Goal: Information Seeking & Learning: Find specific fact

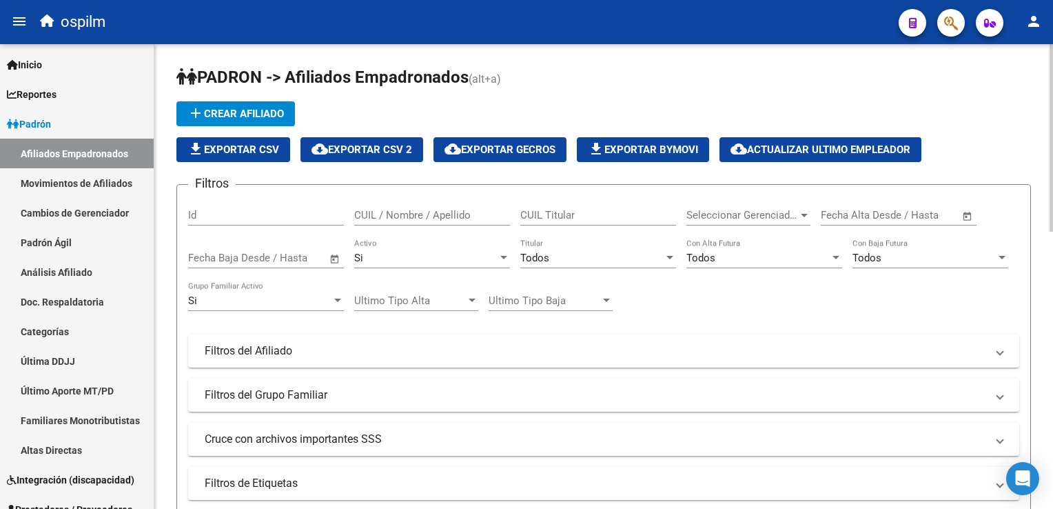
click at [573, 255] on div "Todos" at bounding box center [591, 258] width 143 height 12
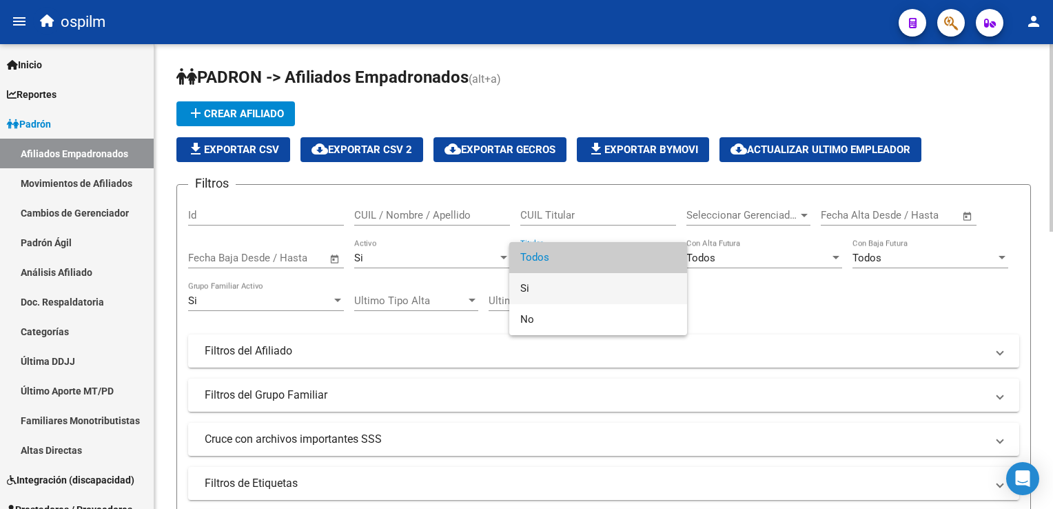
drag, startPoint x: 527, startPoint y: 280, endPoint x: 557, endPoint y: 274, distance: 31.1
click at [526, 280] on span "Si" at bounding box center [598, 288] width 156 height 31
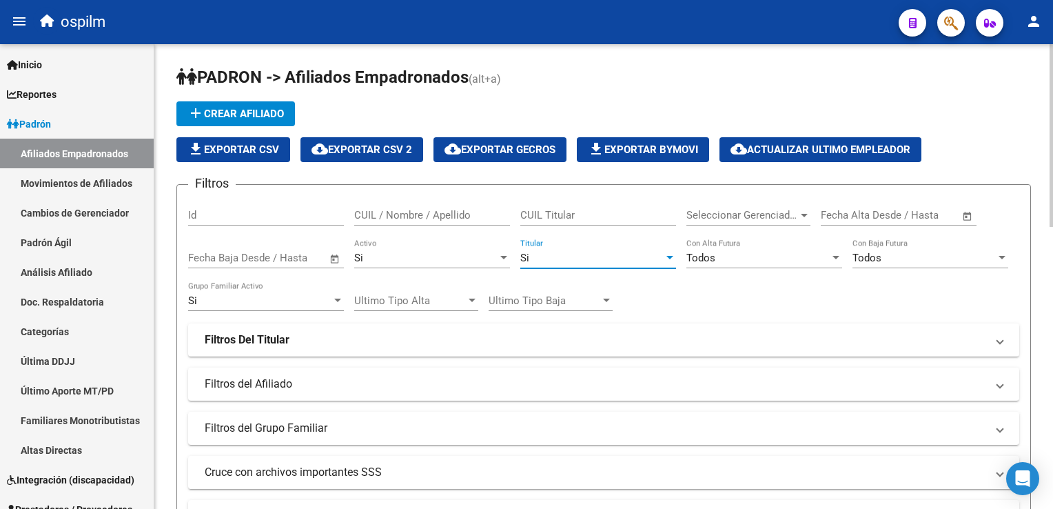
click at [750, 218] on span "Seleccionar Gerenciador" at bounding box center [742, 215] width 112 height 12
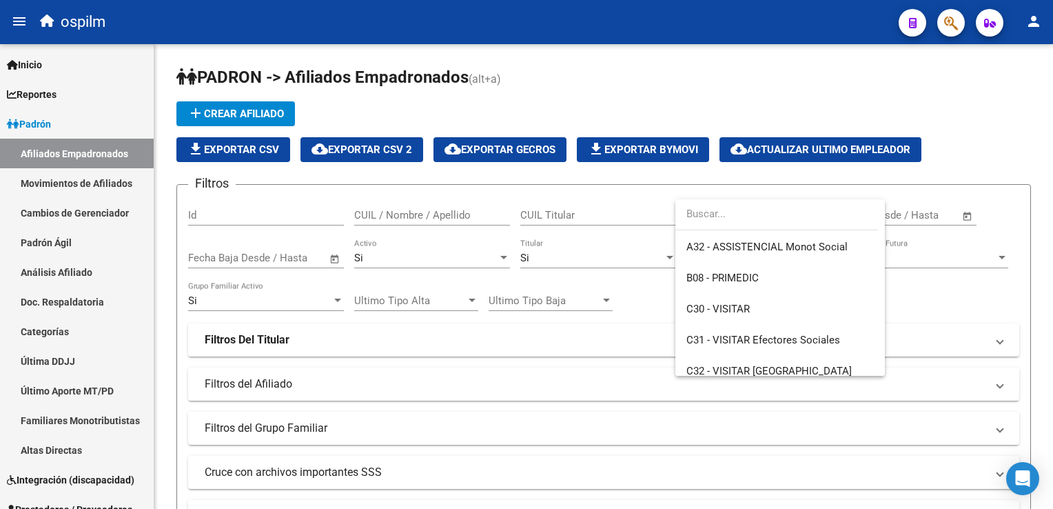
scroll to position [156, 0]
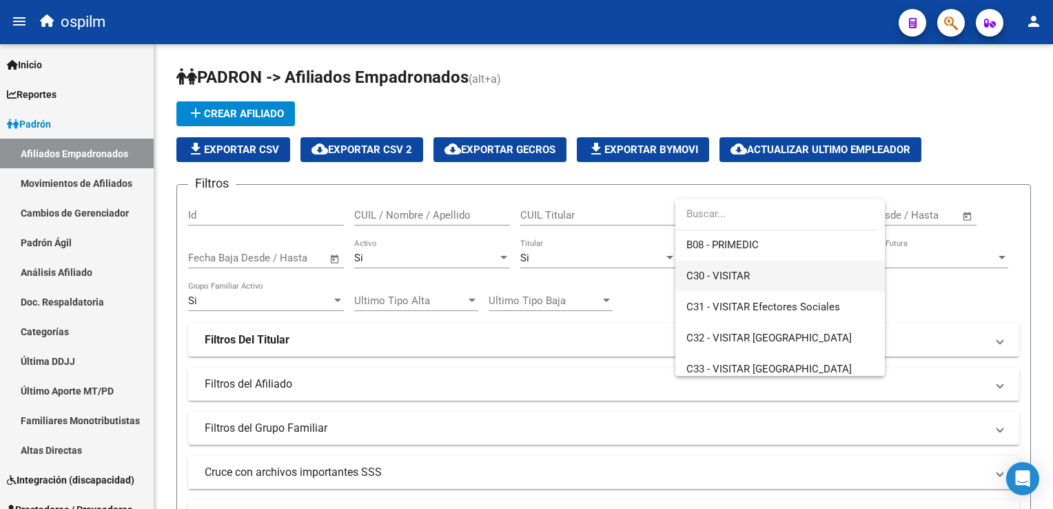
click at [731, 276] on span "C30 - VISITAR" at bounding box center [717, 275] width 63 height 12
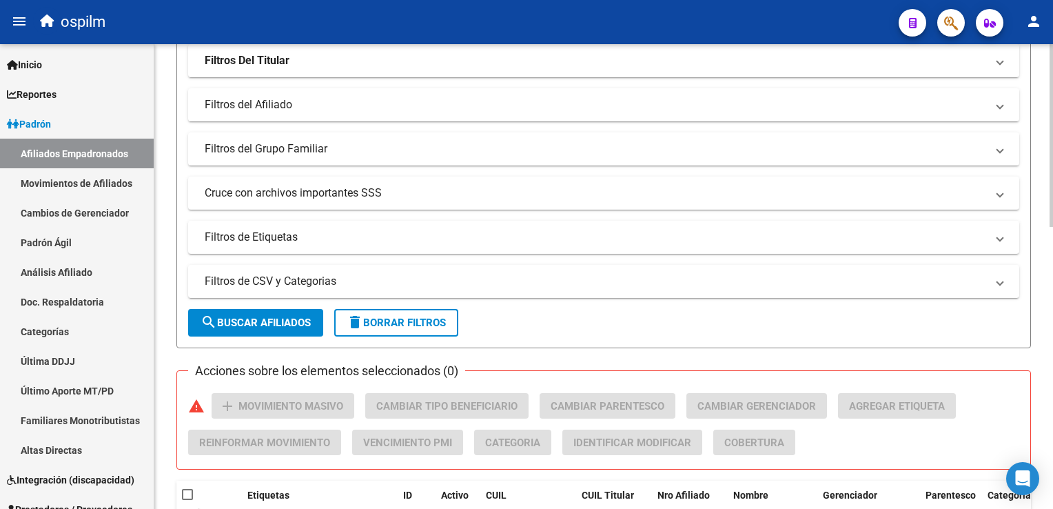
scroll to position [325, 0]
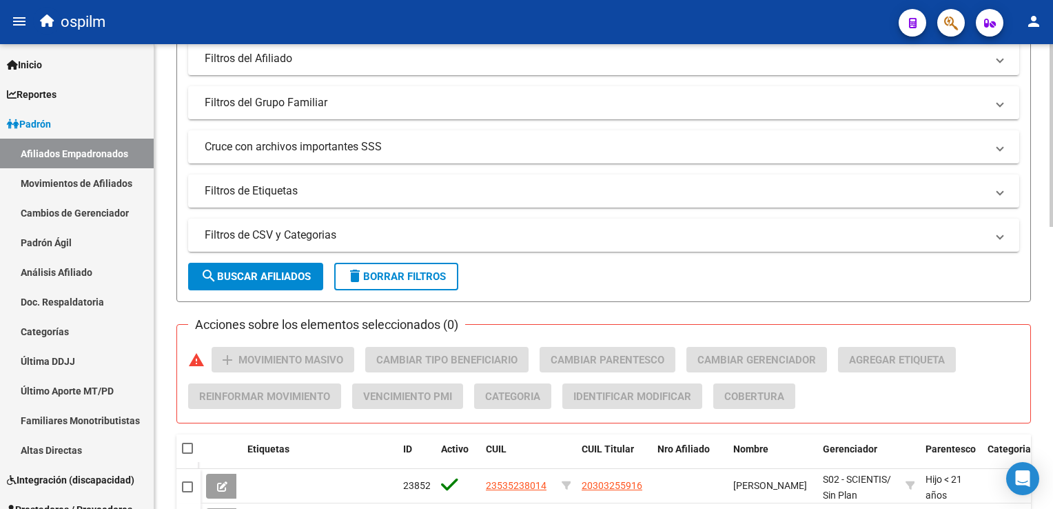
click at [1052, 232] on html "menu ospilm person Firma Express Inicio Calendario SSS Instructivos Contacto OS…" at bounding box center [526, 254] width 1053 height 509
click at [239, 277] on span "search Buscar Afiliados" at bounding box center [256, 276] width 110 height 12
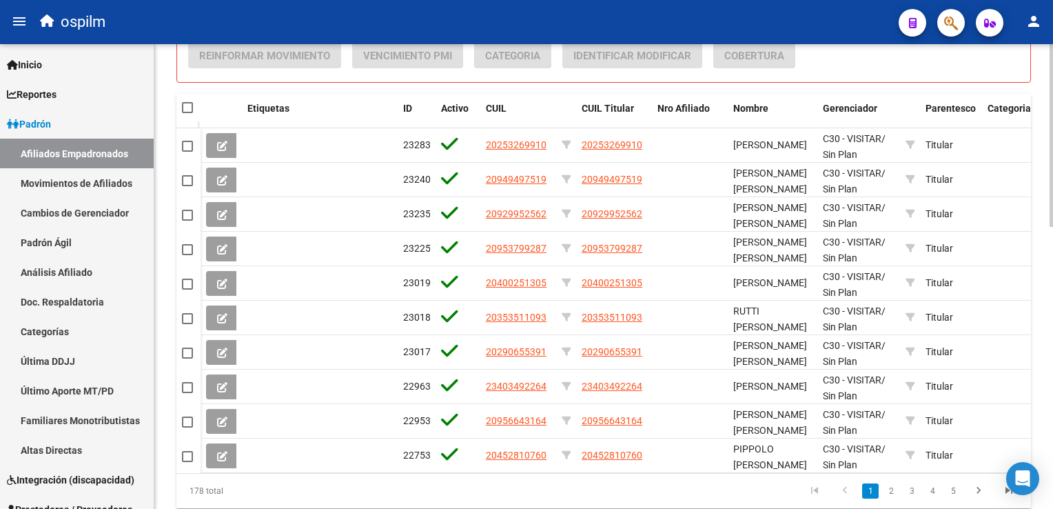
scroll to position [606, 0]
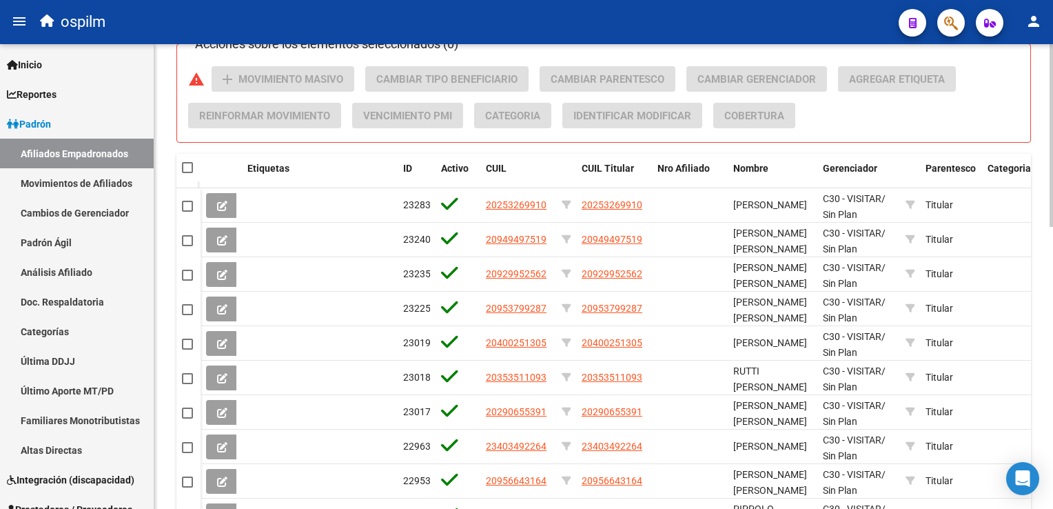
click at [1052, 294] on html "menu ospilm person Firma Express Inicio Calendario SSS Instructivos Contacto OS…" at bounding box center [526, 254] width 1053 height 509
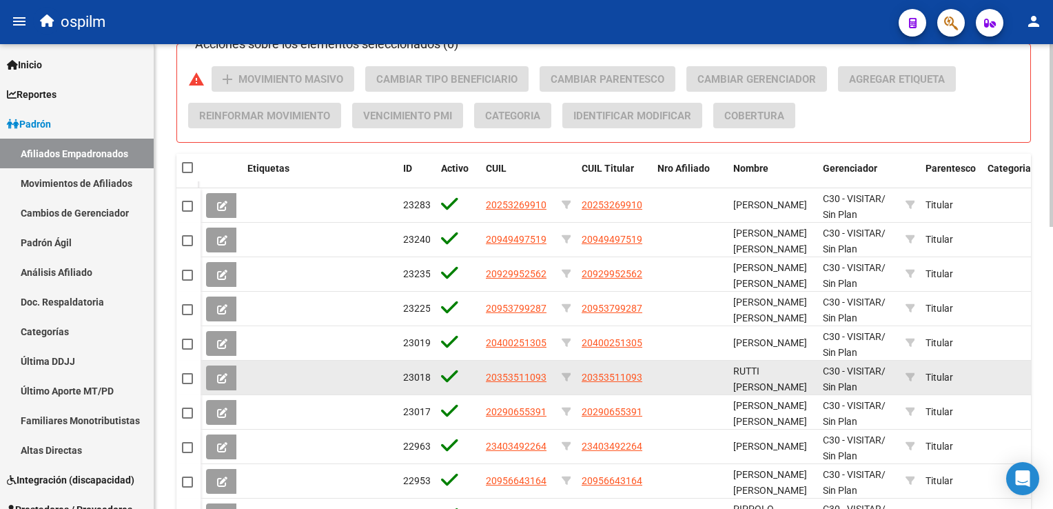
scroll to position [717, 0]
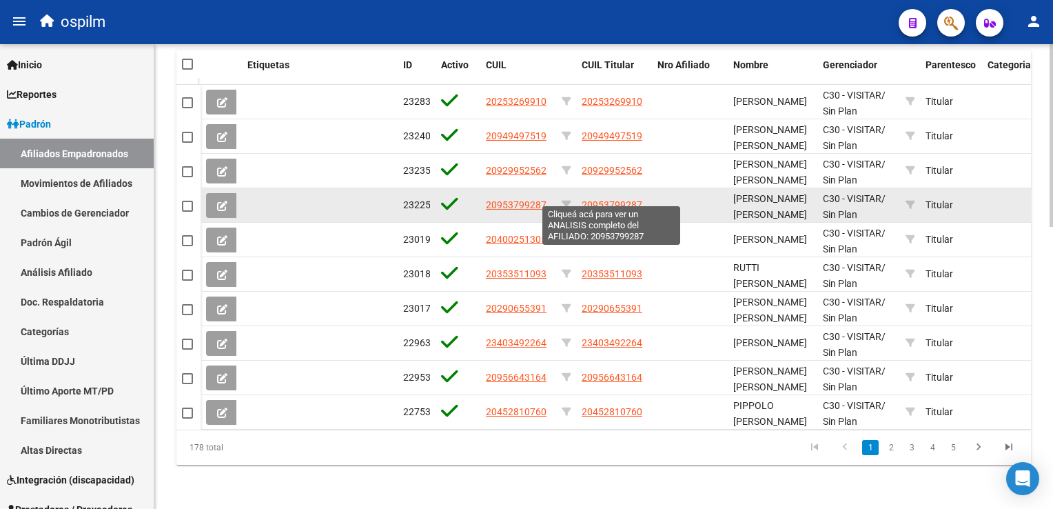
click at [606, 199] on span "20953799287" at bounding box center [612, 204] width 61 height 11
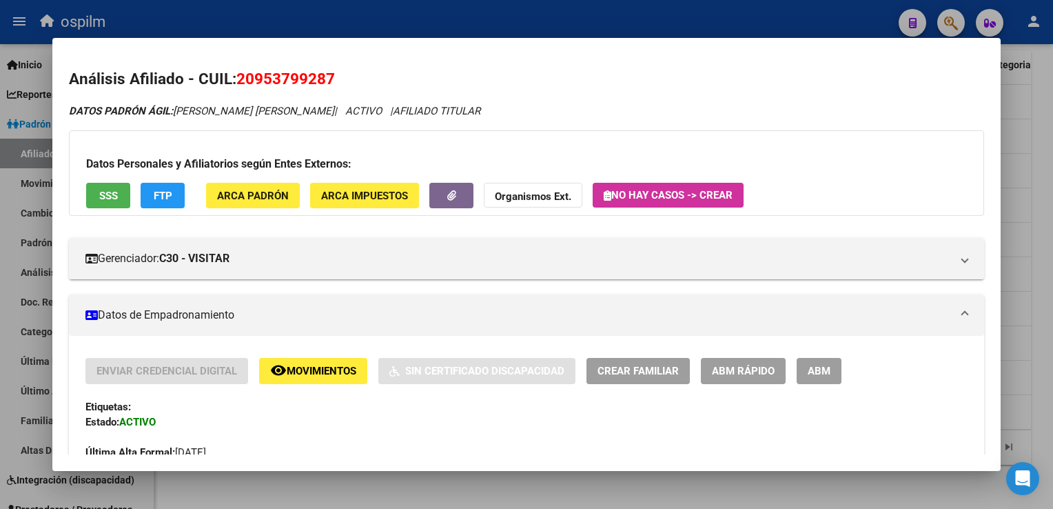
drag, startPoint x: 341, startPoint y: 80, endPoint x: 236, endPoint y: 87, distance: 105.7
click at [236, 87] on h2 "Análisis Afiliado - CUIL: 20953799287" at bounding box center [526, 79] width 915 height 23
copy span "20953799287"
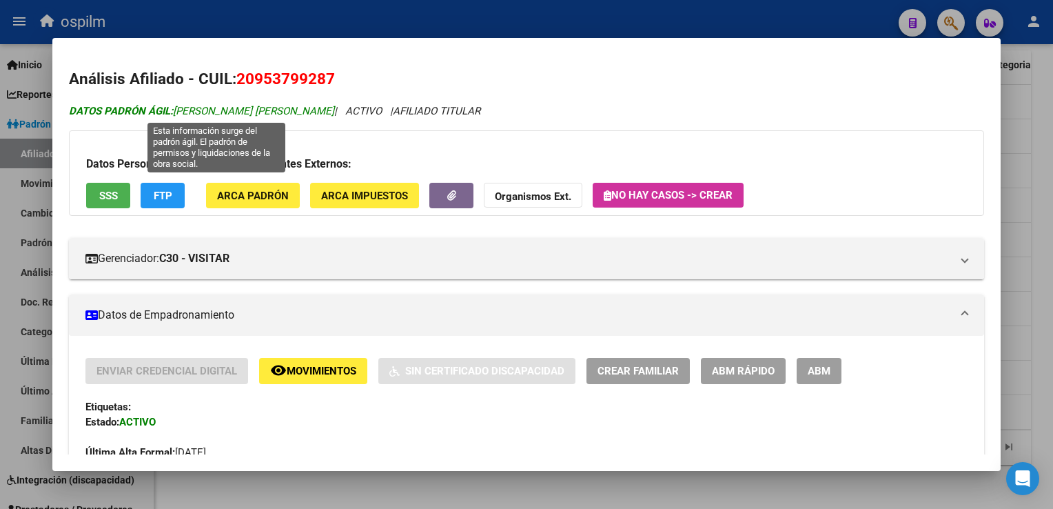
drag, startPoint x: 176, startPoint y: 110, endPoint x: 254, endPoint y: 112, distance: 77.9
click at [254, 112] on span "DATOS [PERSON_NAME] ÁGIL: [PERSON_NAME] [PERSON_NAME]" at bounding box center [201, 111] width 265 height 12
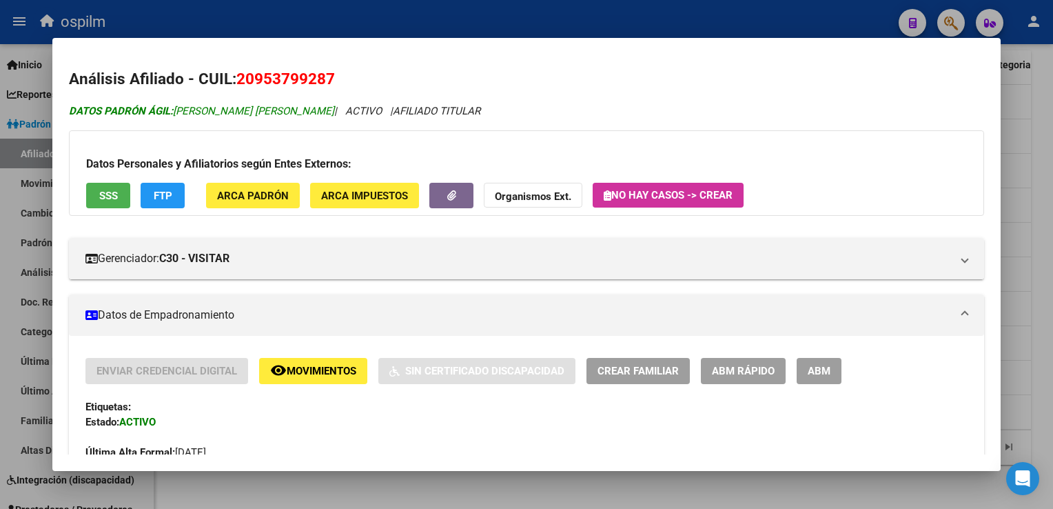
copy span "[PERSON_NAME]"
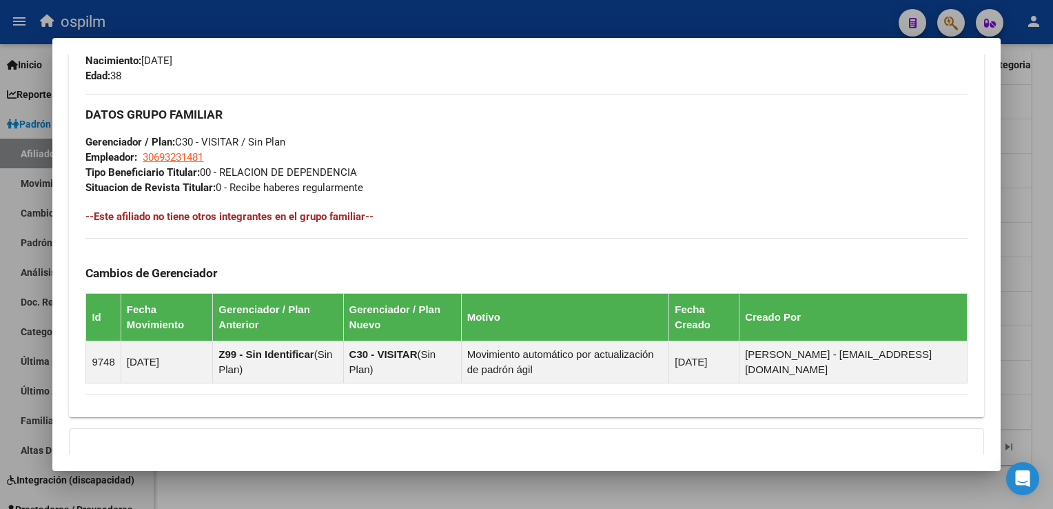
scroll to position [763, 0]
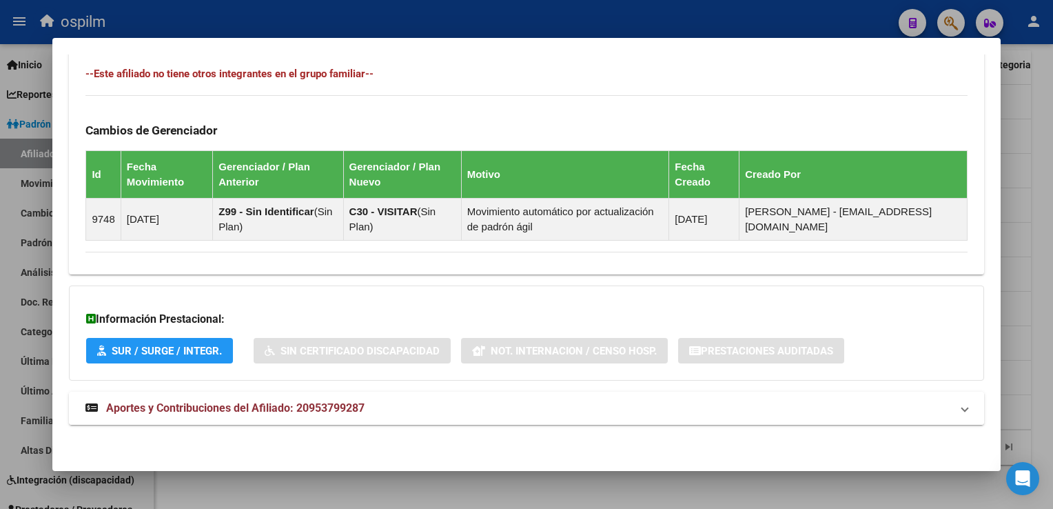
click at [147, 420] on mat-expansion-panel-header "Aportes y Contribuciones del Afiliado: 20953799287" at bounding box center [526, 407] width 915 height 33
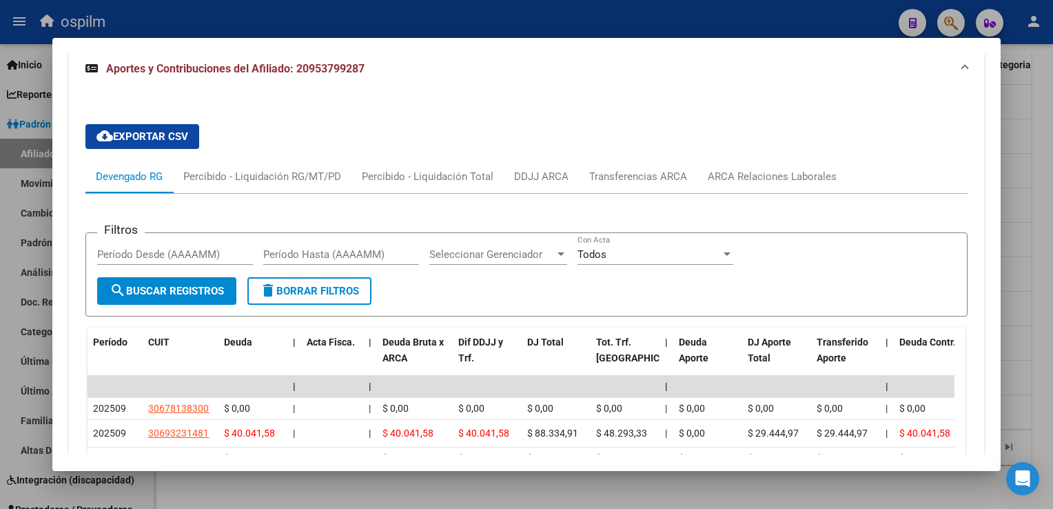
scroll to position [1261, 0]
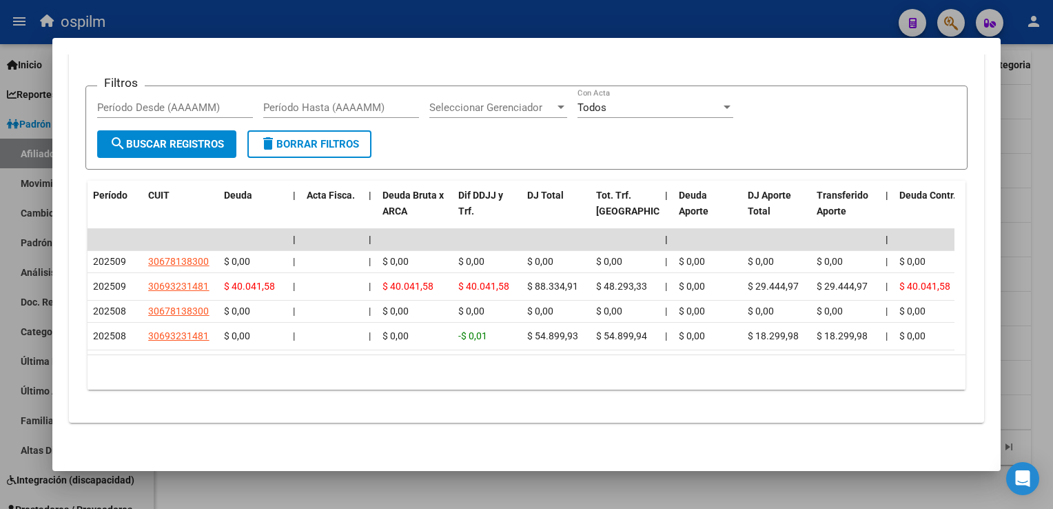
click at [1033, 113] on div at bounding box center [526, 254] width 1053 height 509
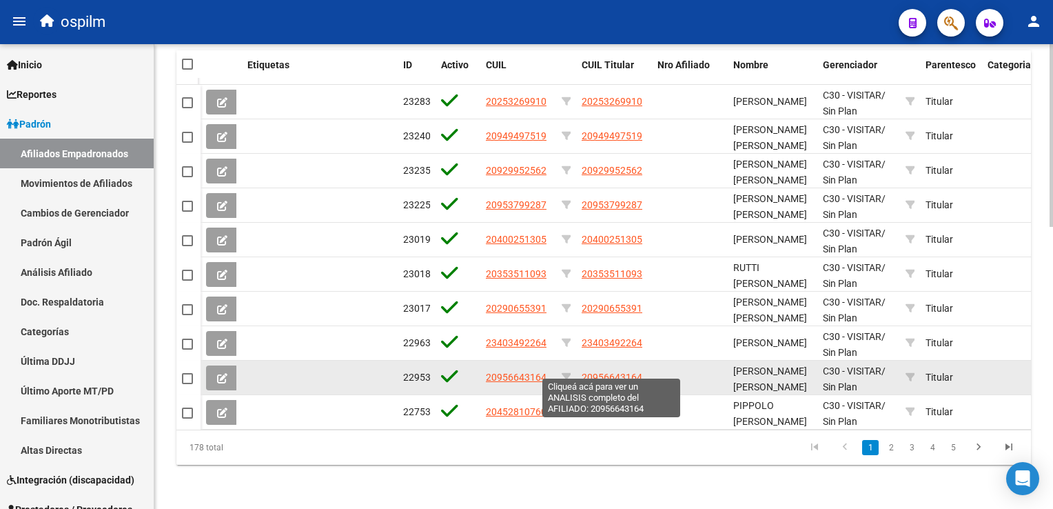
click at [606, 371] on span "20956643164" at bounding box center [612, 376] width 61 height 11
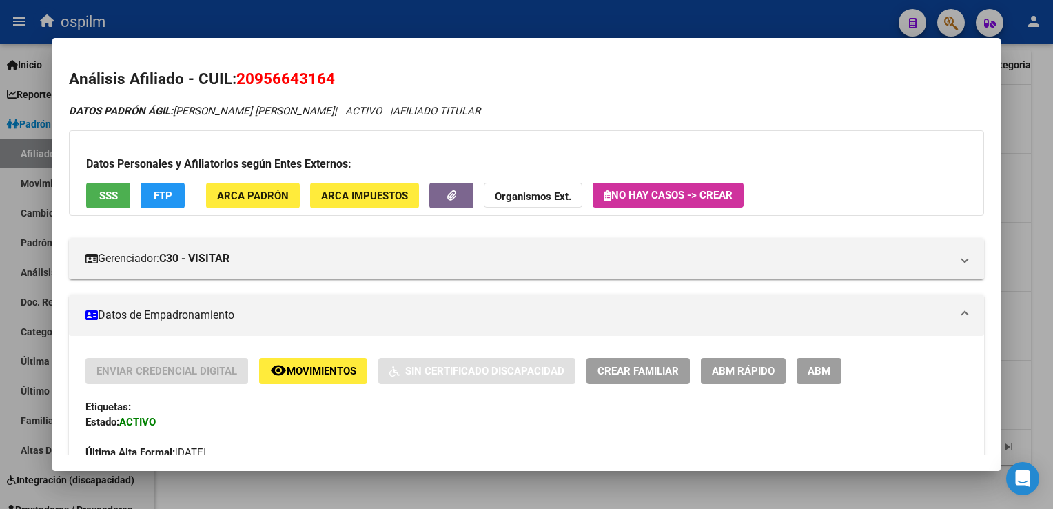
drag, startPoint x: 336, startPoint y: 78, endPoint x: 237, endPoint y: 85, distance: 99.5
click at [237, 85] on h2 "Análisis Afiliado - CUIL: 20956643164" at bounding box center [526, 79] width 915 height 23
copy span "20956643164"
click at [1034, 155] on div at bounding box center [526, 254] width 1053 height 509
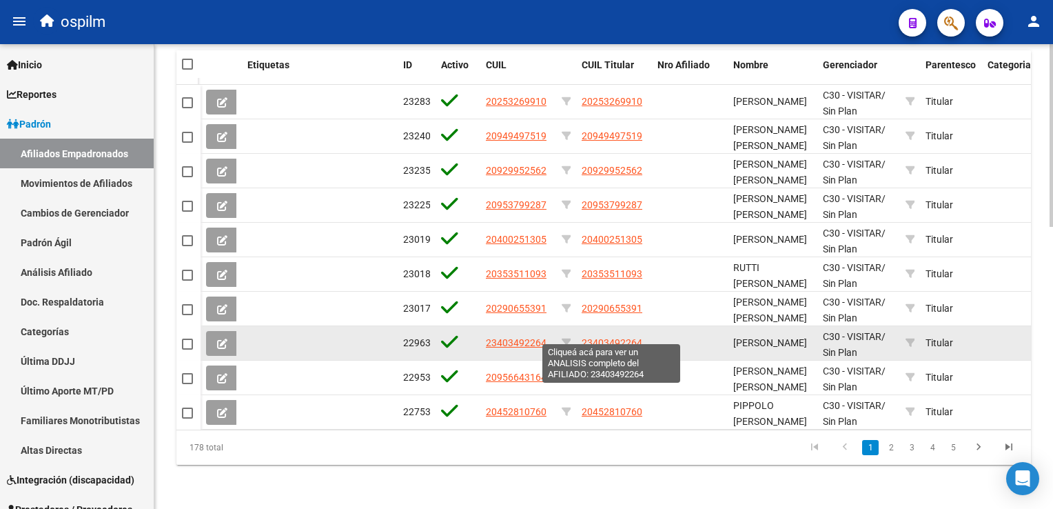
click at [624, 337] on span "23403492264" at bounding box center [612, 342] width 61 height 11
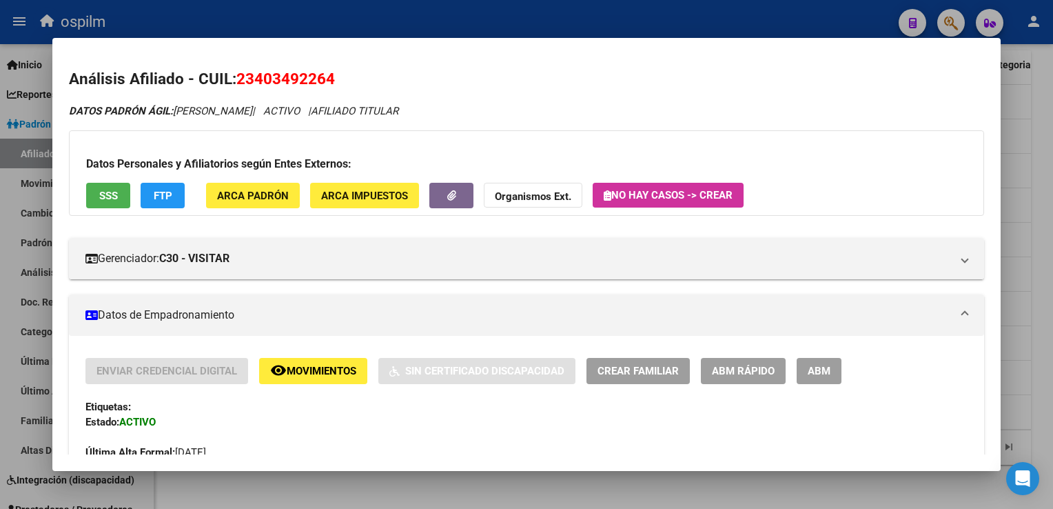
drag, startPoint x: 343, startPoint y: 76, endPoint x: 239, endPoint y: 79, distance: 103.4
click at [239, 79] on h2 "Análisis Afiliado - CUIL: 23403492264" at bounding box center [526, 79] width 915 height 23
copy span "23403492264"
click at [1042, 115] on div at bounding box center [526, 254] width 1053 height 509
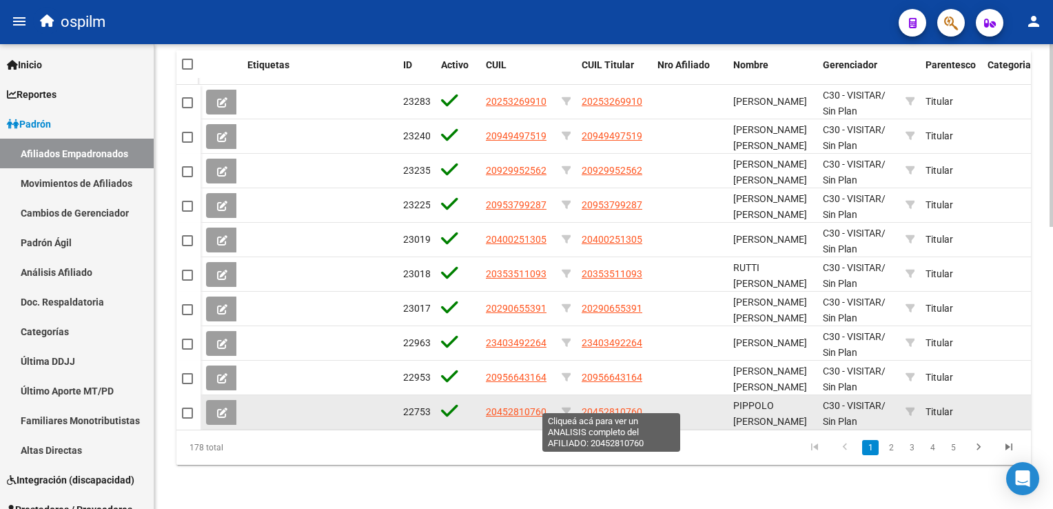
click at [615, 406] on span "20452810760" at bounding box center [612, 411] width 61 height 11
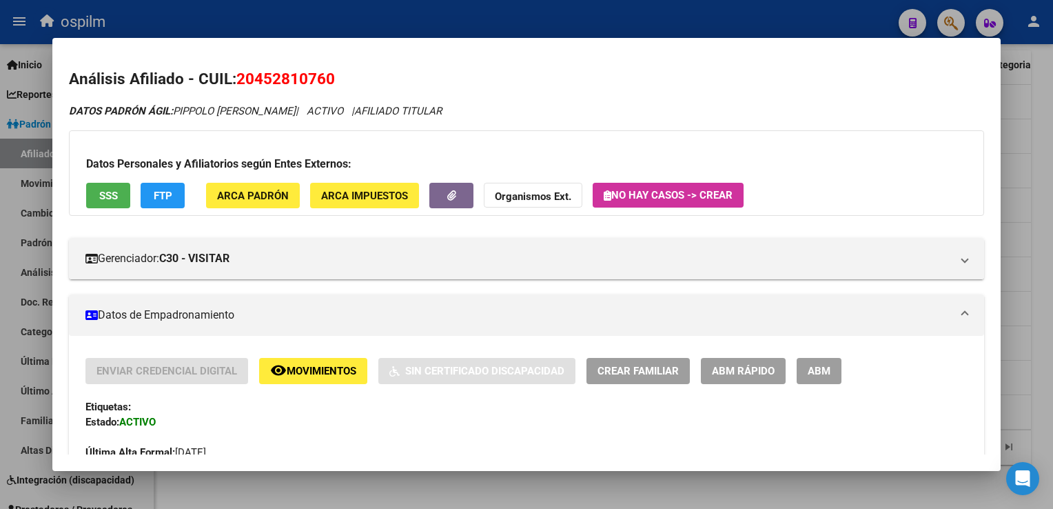
drag, startPoint x: 342, startPoint y: 78, endPoint x: 233, endPoint y: 81, distance: 108.9
click at [233, 81] on h2 "Análisis Afiliado - CUIL: 20452810760" at bounding box center [526, 79] width 915 height 23
copy h2 "20452810760"
click at [1047, 156] on div at bounding box center [526, 254] width 1053 height 509
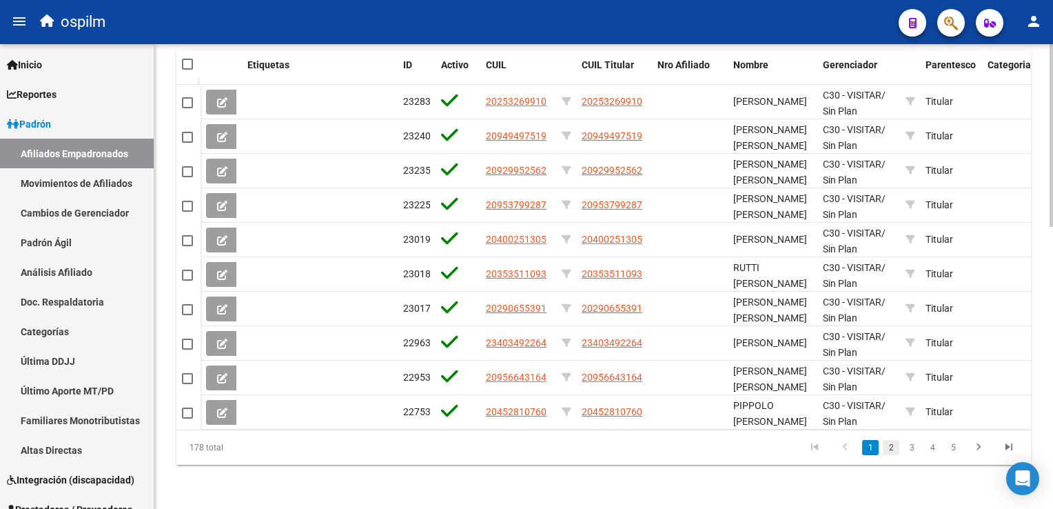
click at [895, 448] on link "2" at bounding box center [891, 447] width 17 height 15
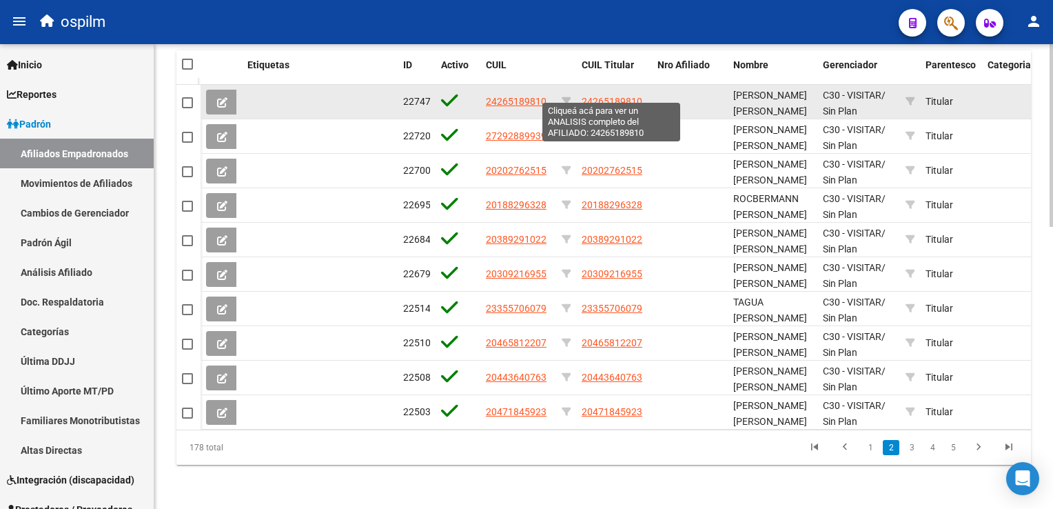
click at [611, 96] on span "24265189810" at bounding box center [612, 101] width 61 height 11
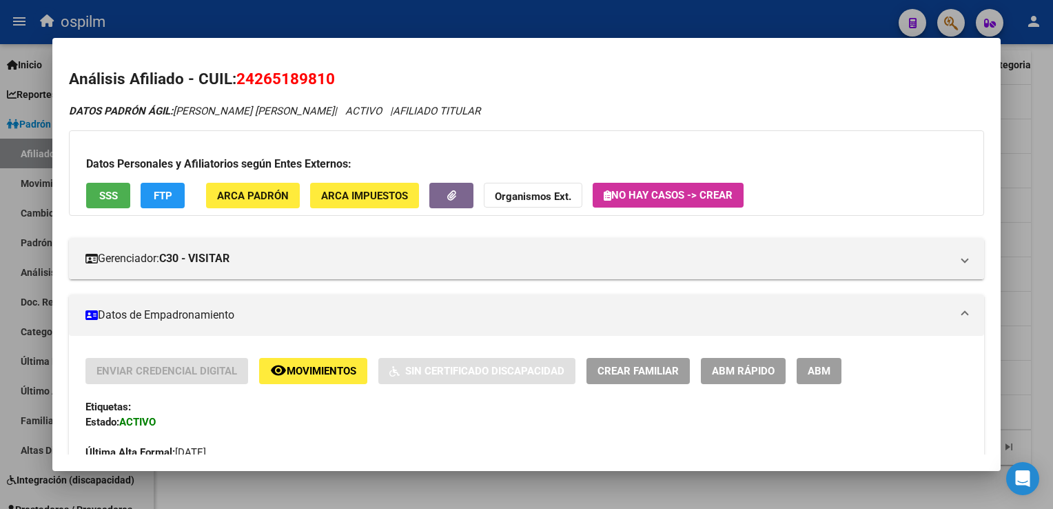
drag, startPoint x: 342, startPoint y: 81, endPoint x: 238, endPoint y: 84, distance: 104.1
click at [238, 84] on h2 "Análisis Afiliado - CUIL: 24265189810" at bounding box center [526, 79] width 915 height 23
click at [1032, 127] on div at bounding box center [526, 254] width 1053 height 509
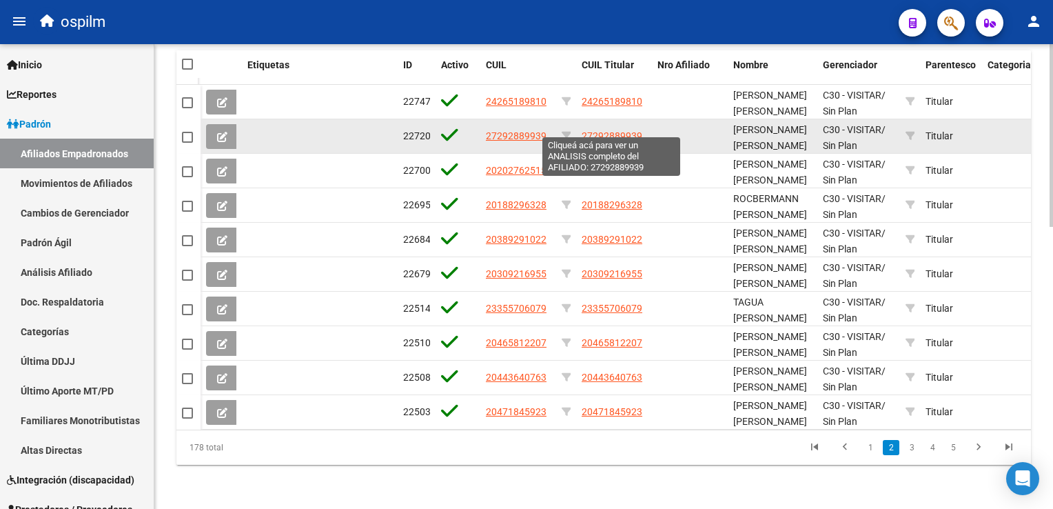
click at [609, 130] on span "27292889939" at bounding box center [612, 135] width 61 height 11
type textarea "27292889939"
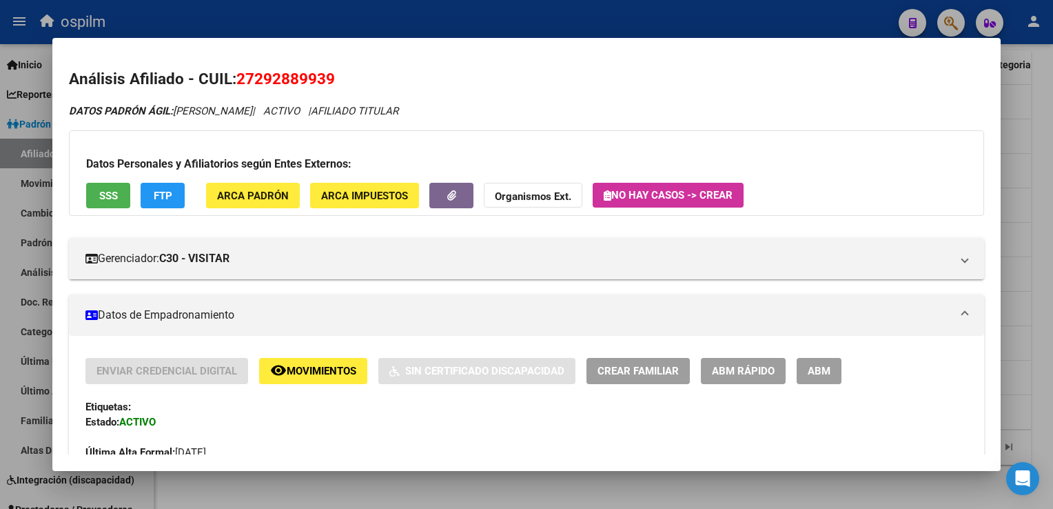
drag, startPoint x: 345, startPoint y: 84, endPoint x: 235, endPoint y: 82, distance: 110.3
click at [235, 82] on h2 "Análisis Afiliado - CUIL: 27292889939" at bounding box center [526, 79] width 915 height 23
copy h2 "27292889939"
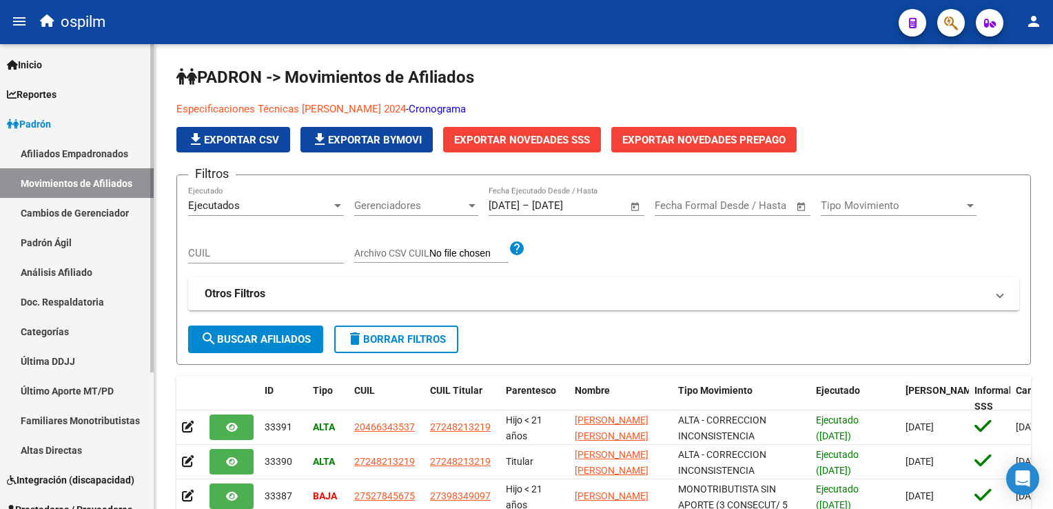
drag, startPoint x: 0, startPoint y: 0, endPoint x: 66, endPoint y: 150, distance: 164.2
click at [66, 151] on link "Afiliados Empadronados" at bounding box center [77, 154] width 154 height 30
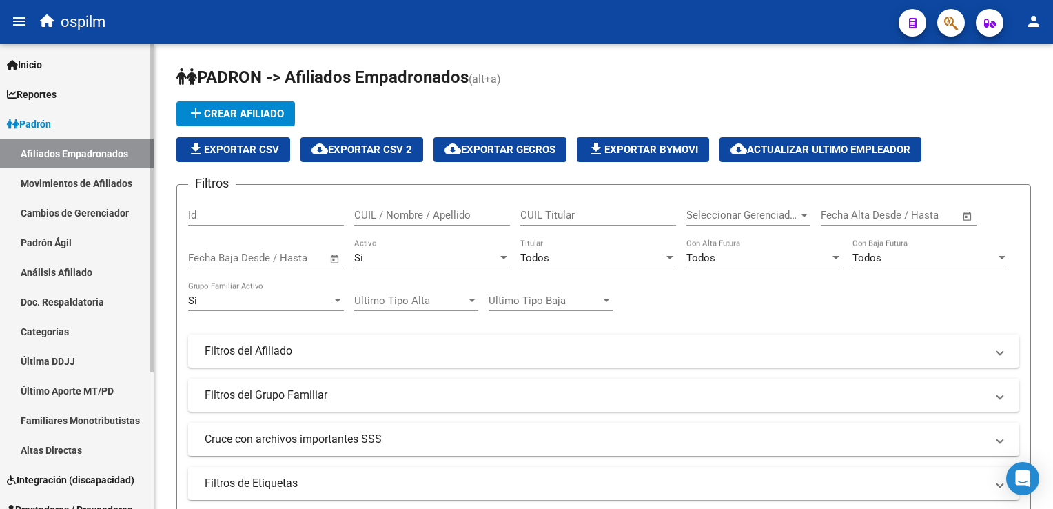
click at [88, 186] on link "Movimientos de Afiliados" at bounding box center [77, 183] width 154 height 30
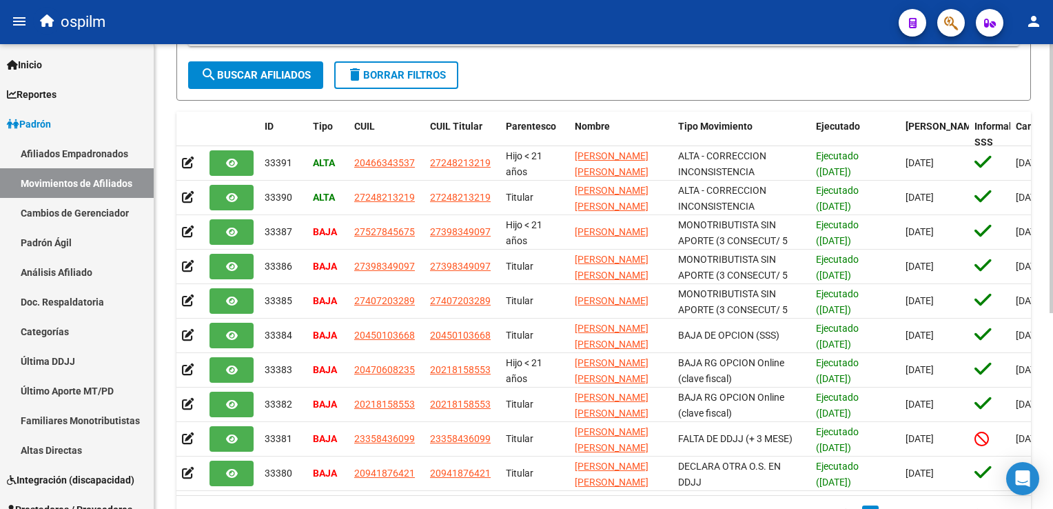
scroll to position [338, 0]
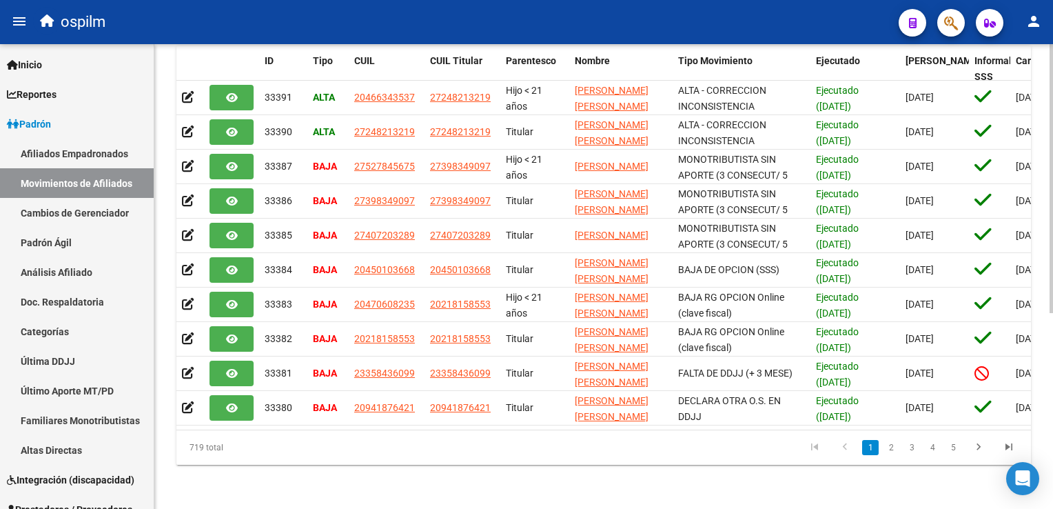
click at [1052, 405] on html "menu ospilm person Firma Express Inicio Calendario SSS Instructivos Contacto OS…" at bounding box center [526, 254] width 1053 height 509
